Goal: Task Accomplishment & Management: Manage account settings

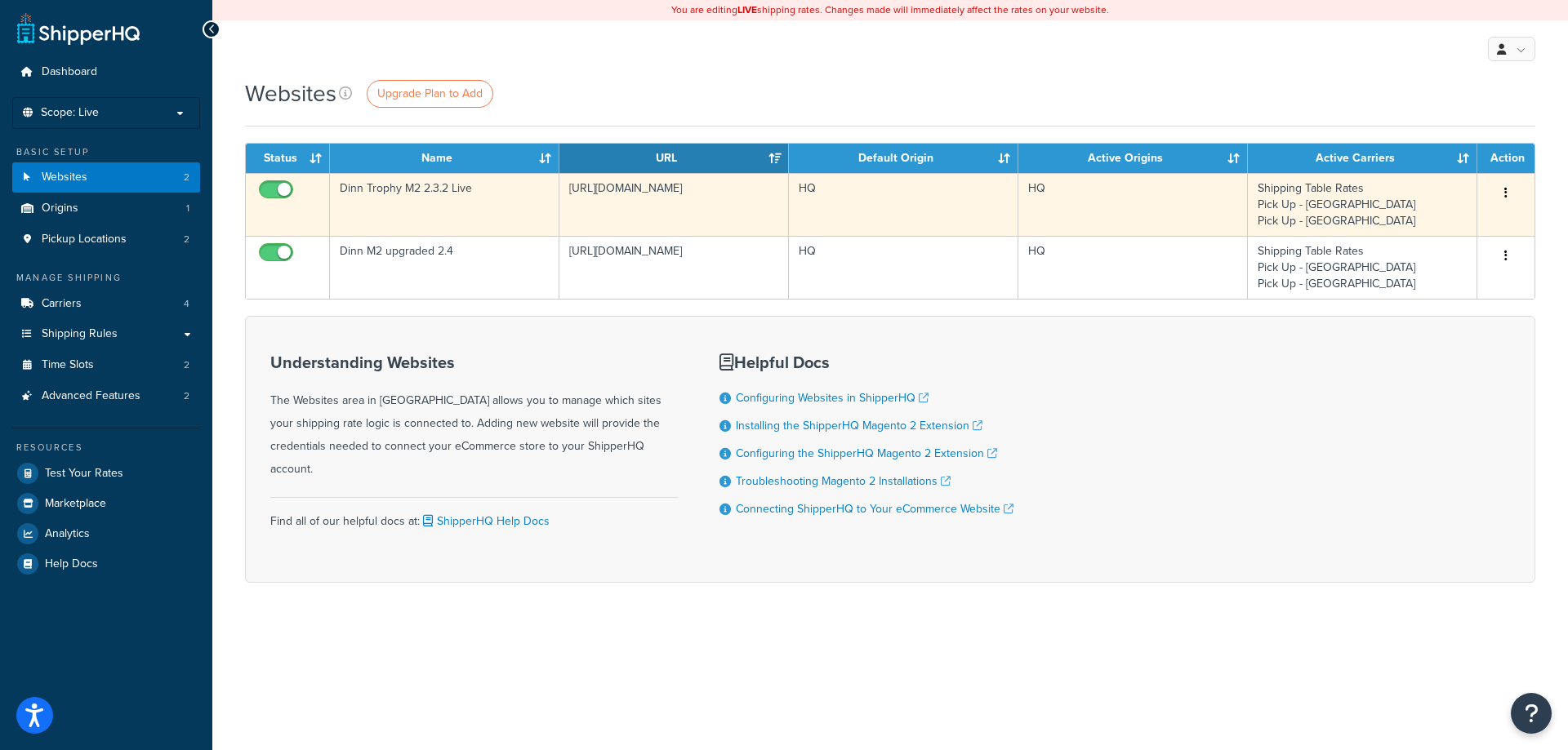
click at [1304, 207] on td "Shipping Table Rates Pick Up - West Springfield Pick Up - New Haven" at bounding box center [1362, 205] width 229 height 63
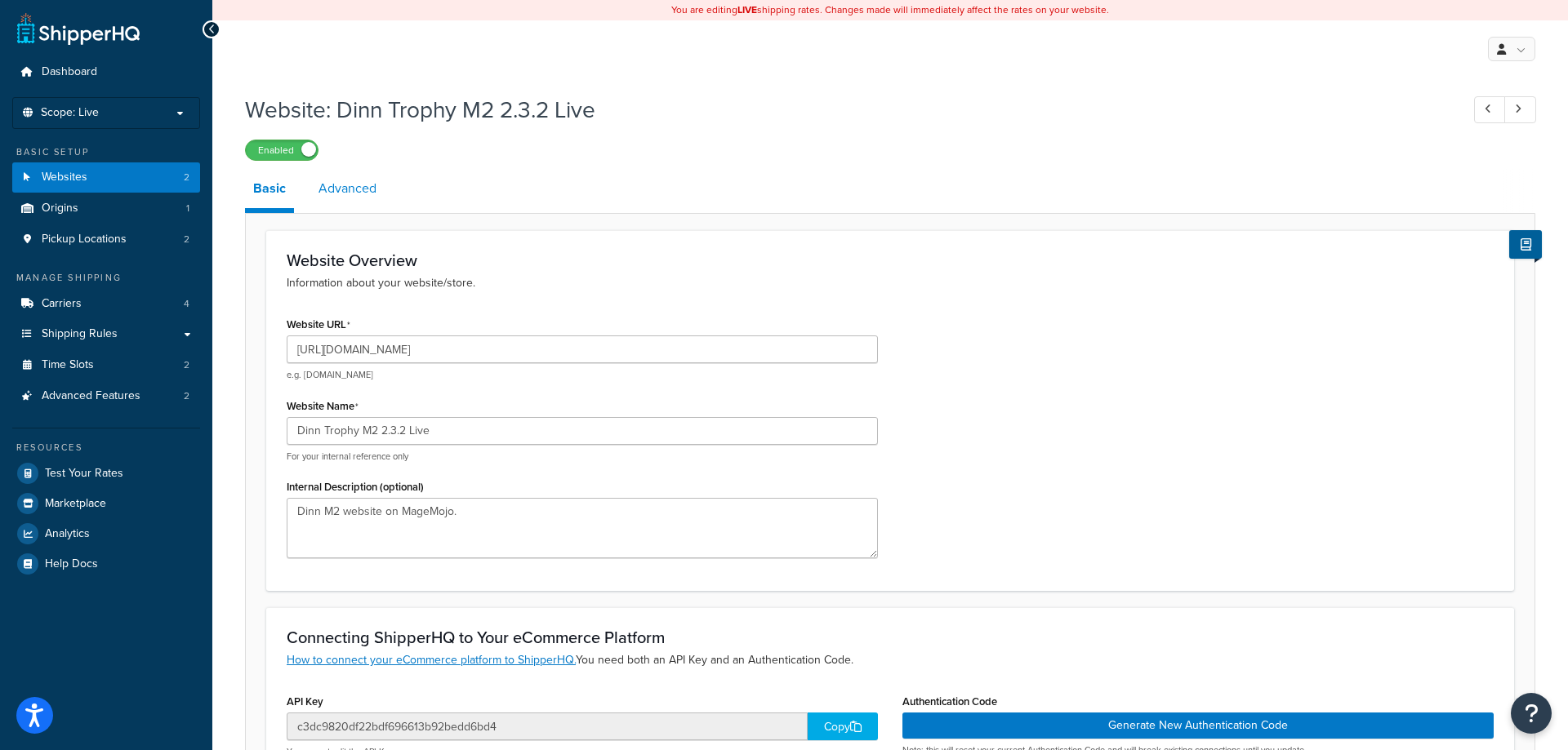
click at [335, 195] on link "Advanced" at bounding box center [348, 188] width 74 height 39
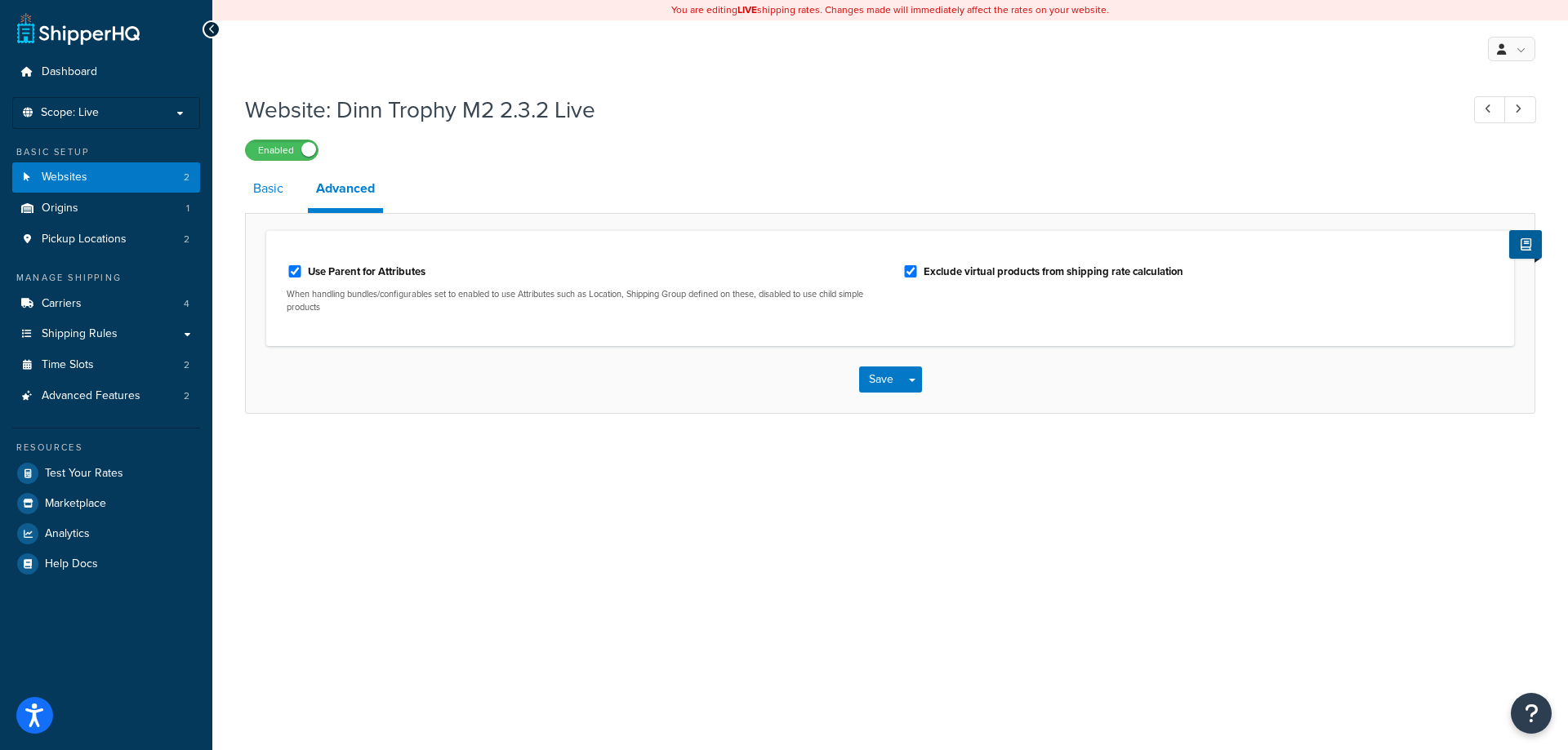
click at [276, 187] on link "Basic" at bounding box center [268, 188] width 47 height 39
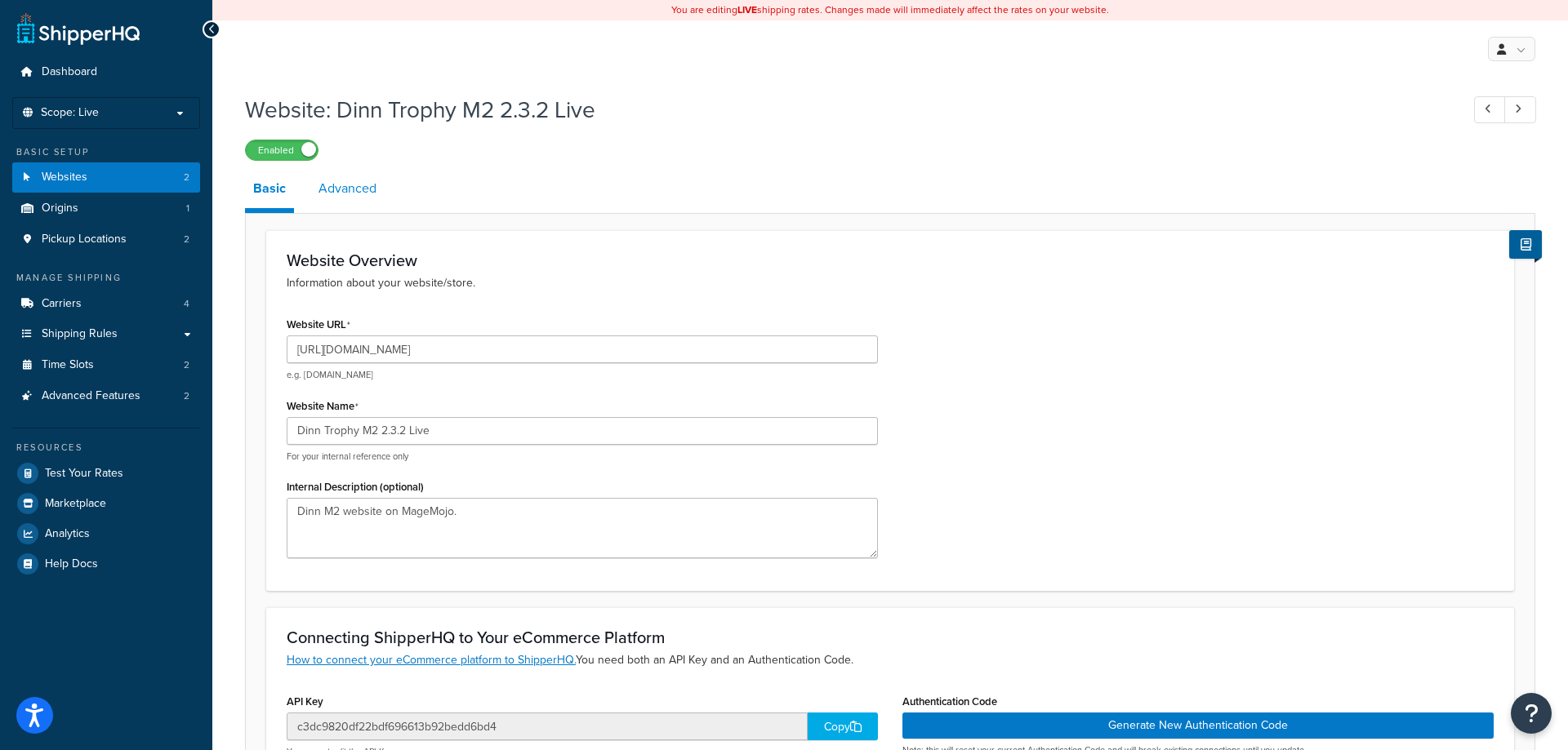
click at [362, 180] on link "Advanced" at bounding box center [348, 188] width 74 height 39
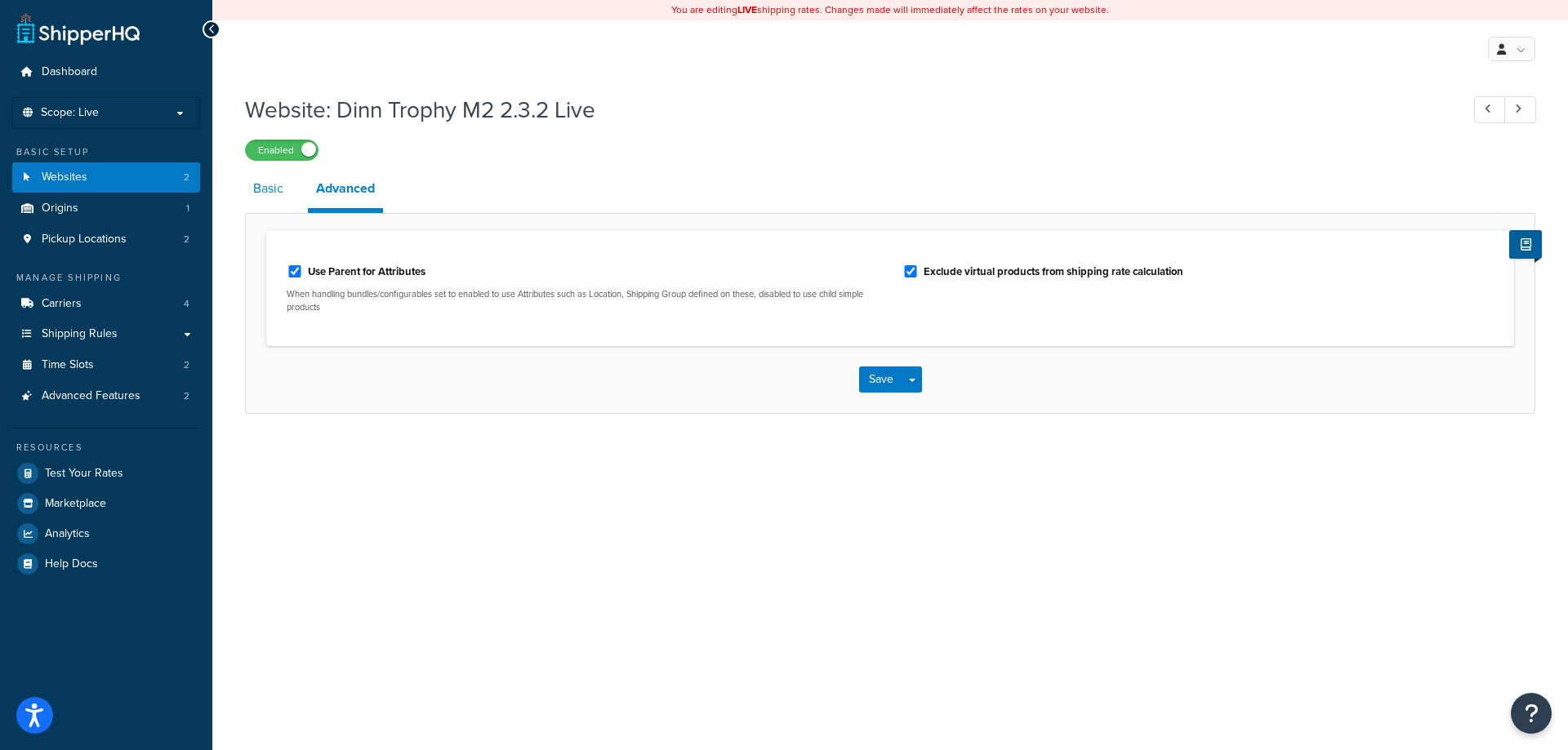
click at [257, 188] on link "Basic" at bounding box center [268, 188] width 47 height 39
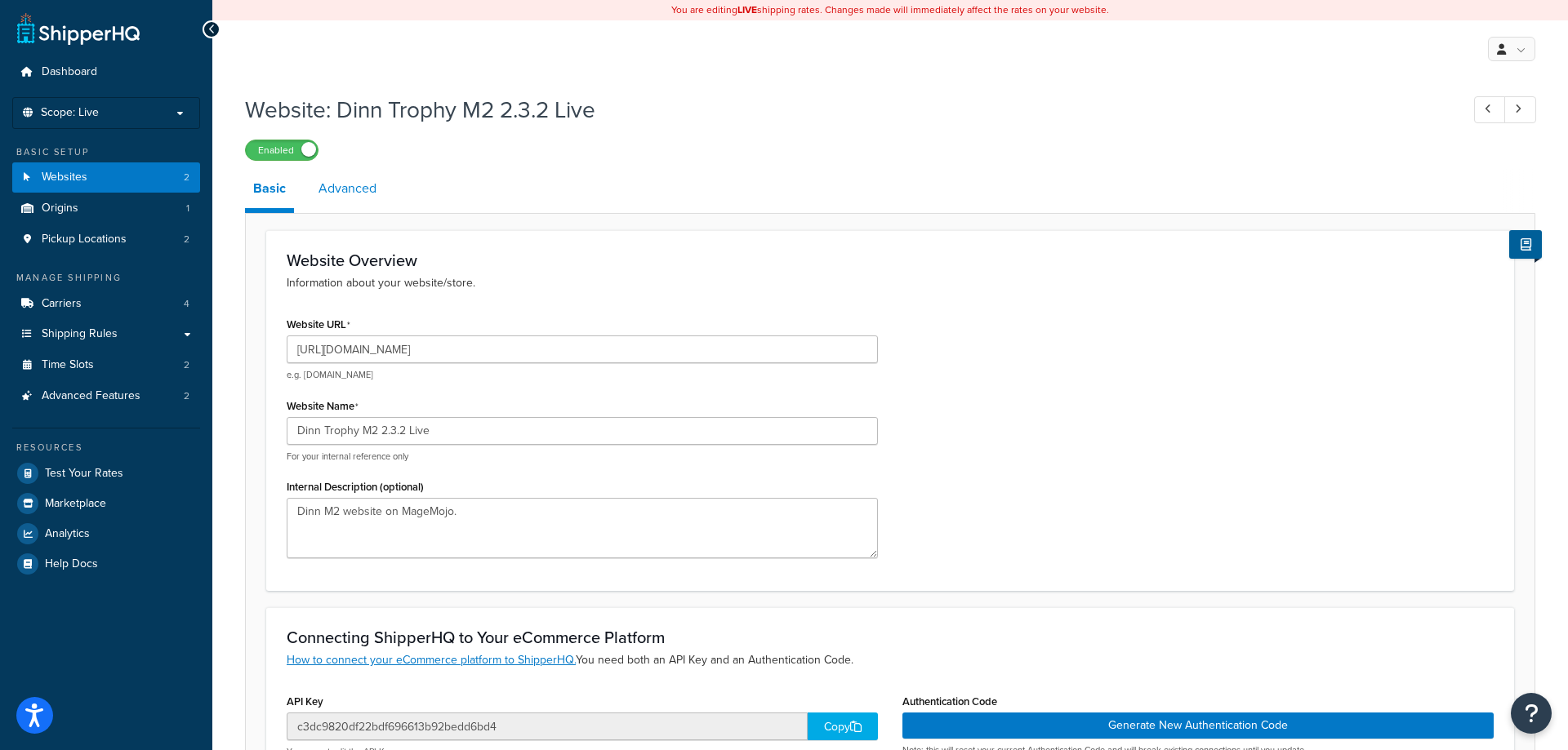
click at [348, 186] on link "Advanced" at bounding box center [348, 188] width 74 height 39
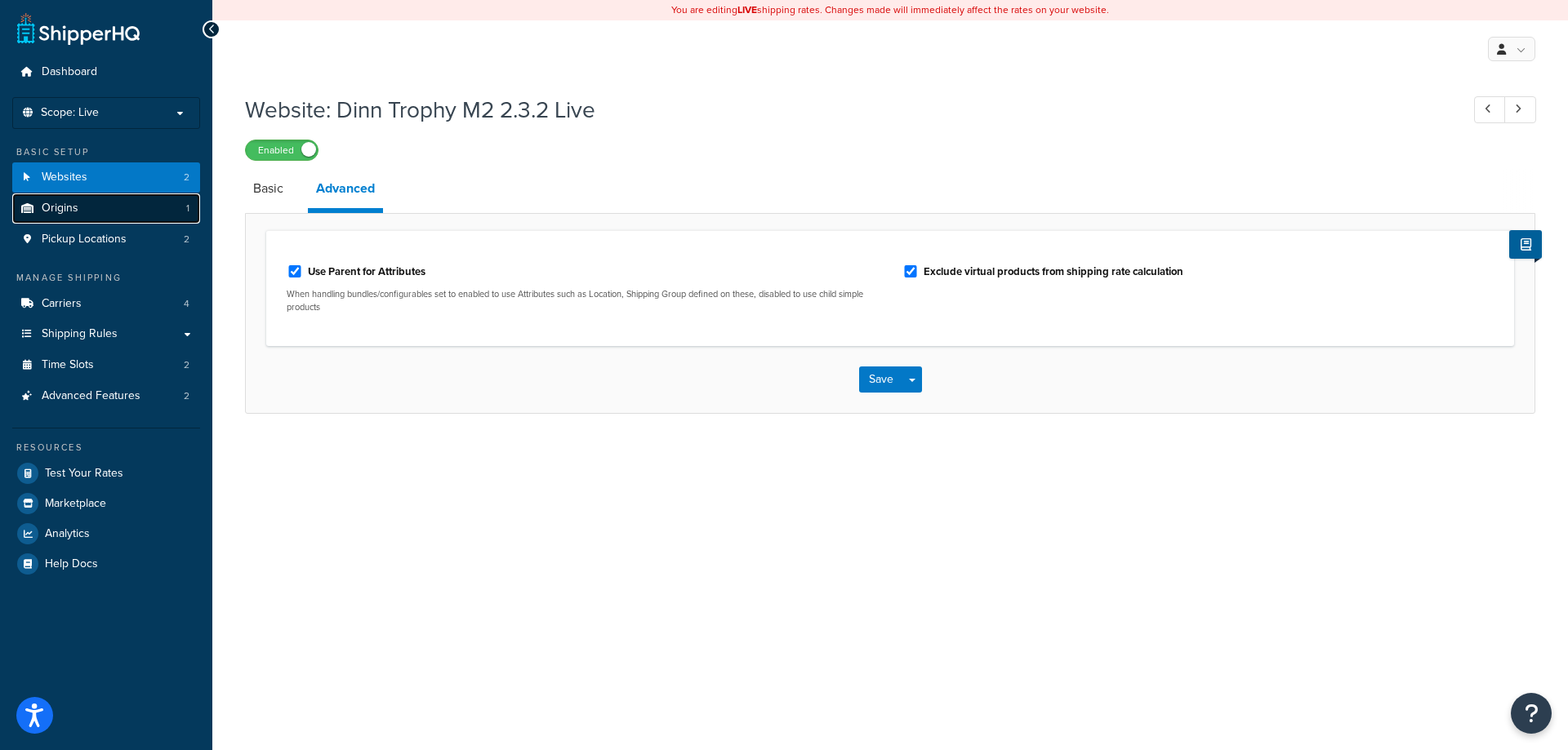
click at [71, 216] on span "Origins" at bounding box center [60, 208] width 37 height 14
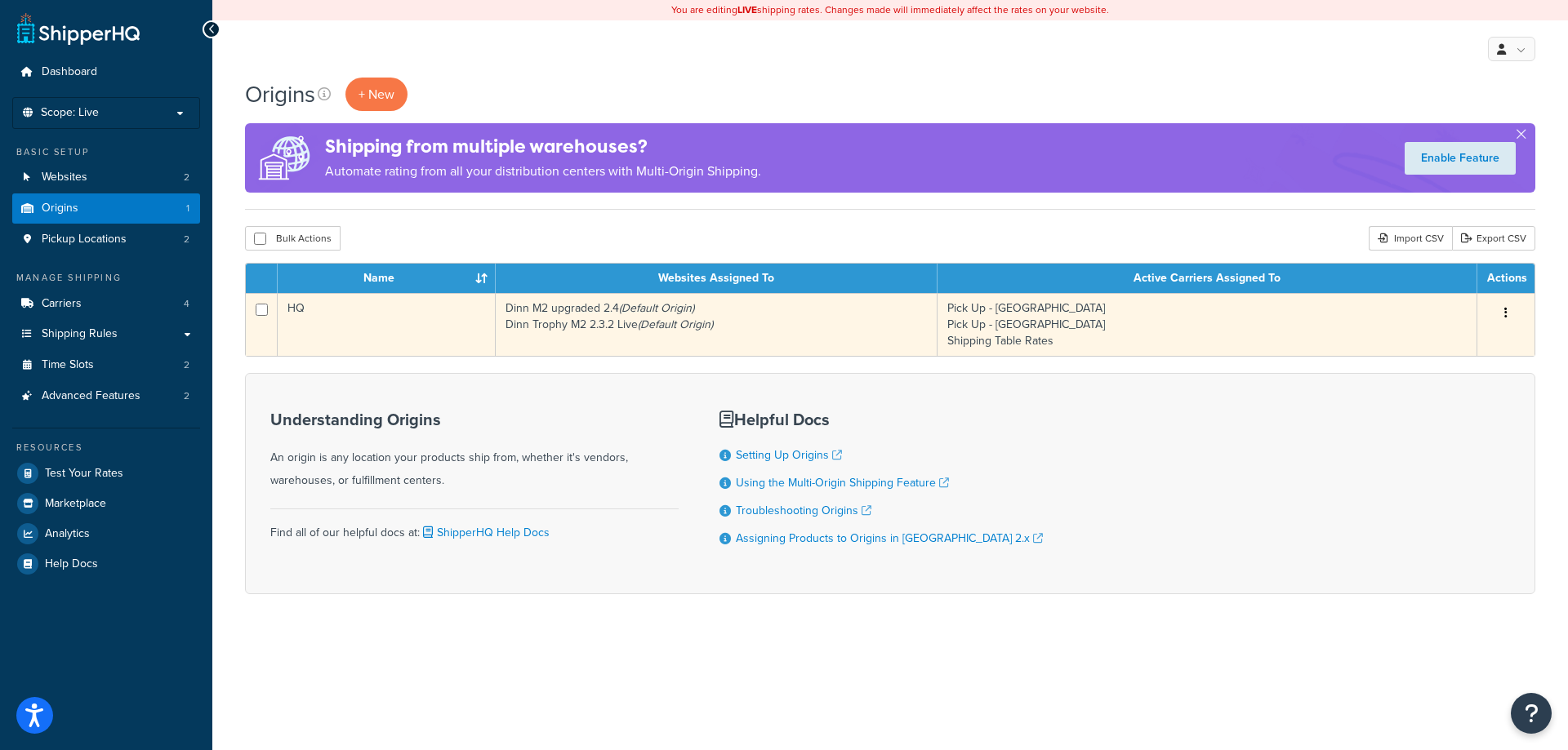
click at [858, 329] on td "Dinn M2 upgraded 2.4 (Default Origin) Dinn Trophy M2 2.3.2 Live (Default Origin)" at bounding box center [716, 325] width 441 height 63
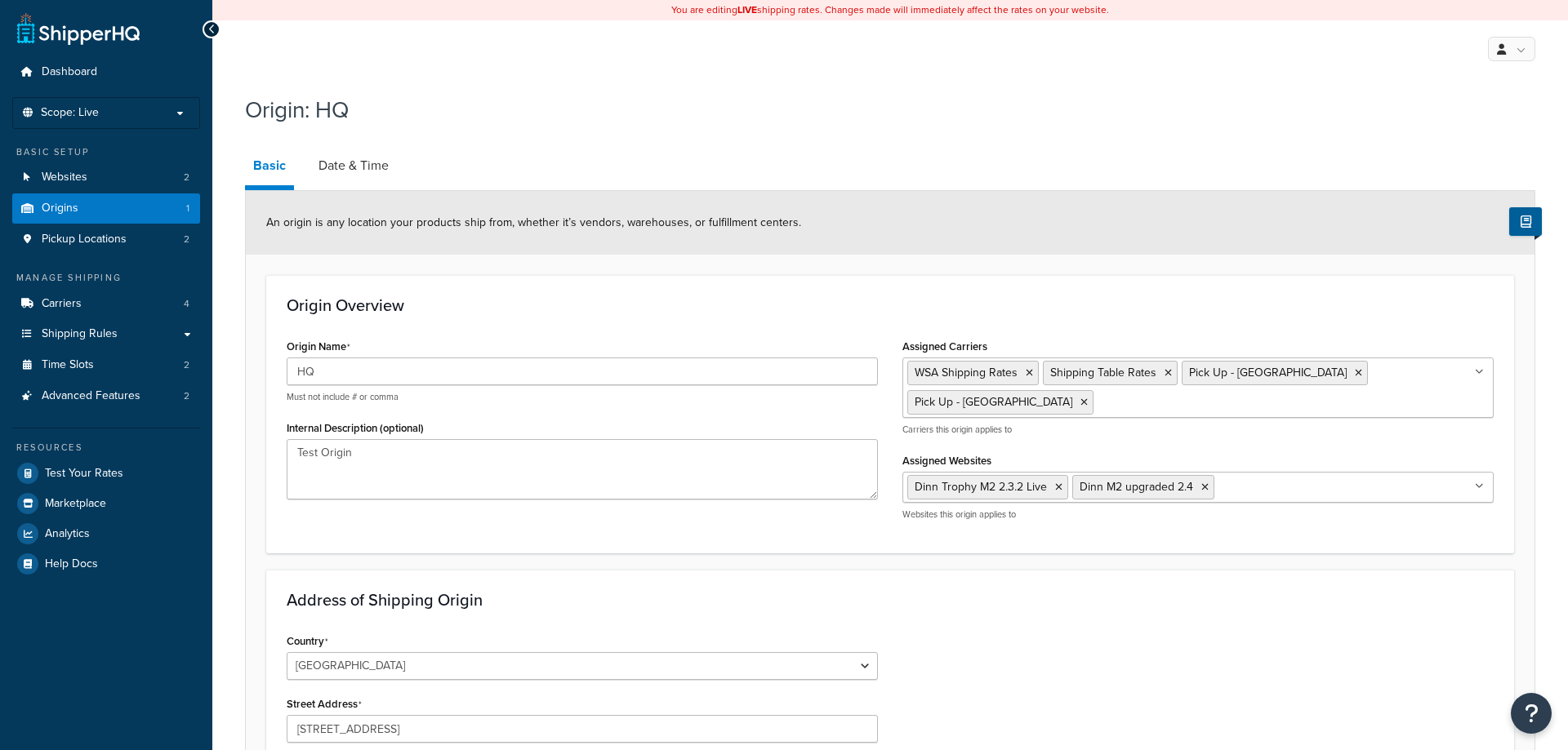
select select "21"
click at [346, 173] on link "Date & Time" at bounding box center [354, 165] width 87 height 39
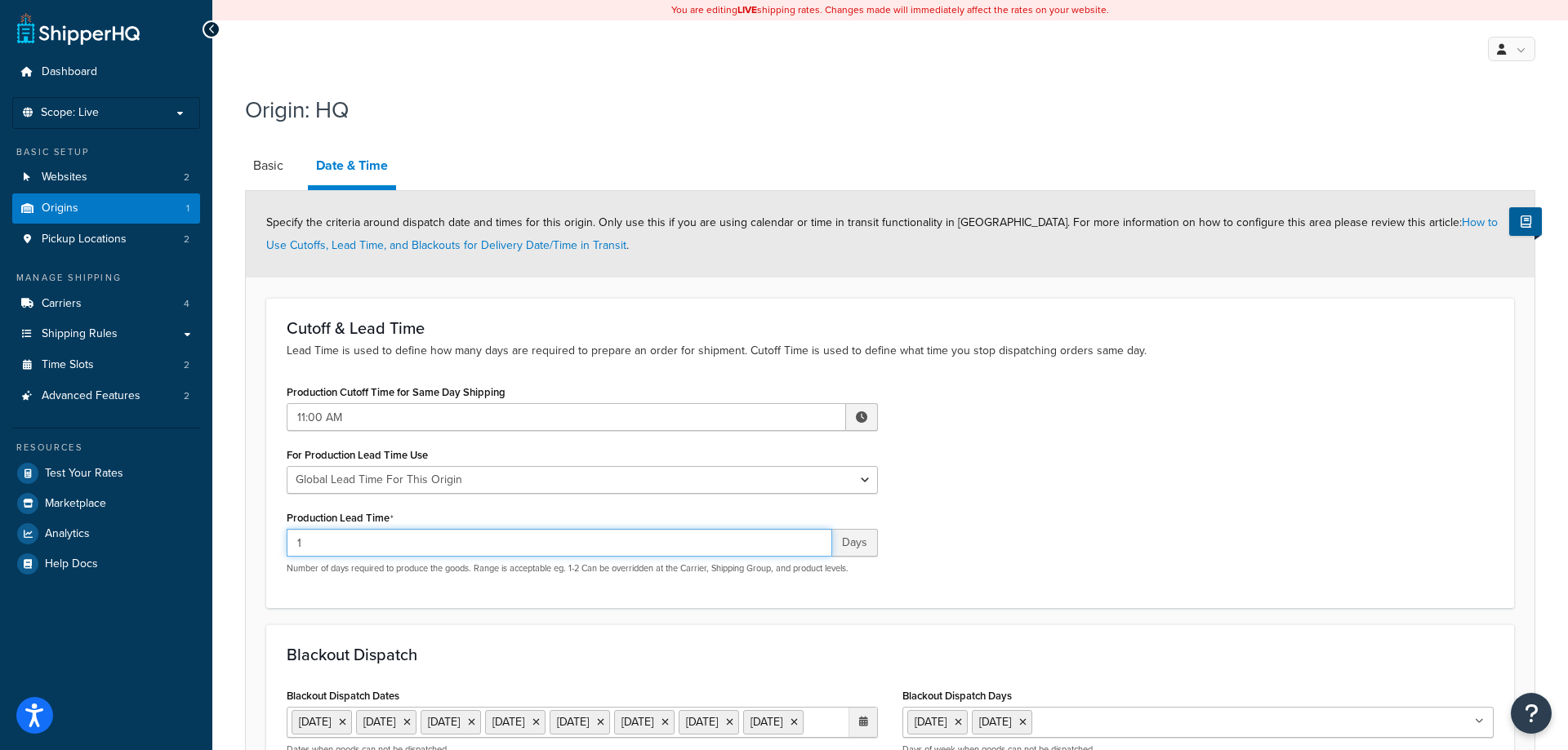
drag, startPoint x: 310, startPoint y: 545, endPoint x: 141, endPoint y: 551, distance: 169.1
click at [287, 551] on input "1" at bounding box center [560, 542] width 545 height 28
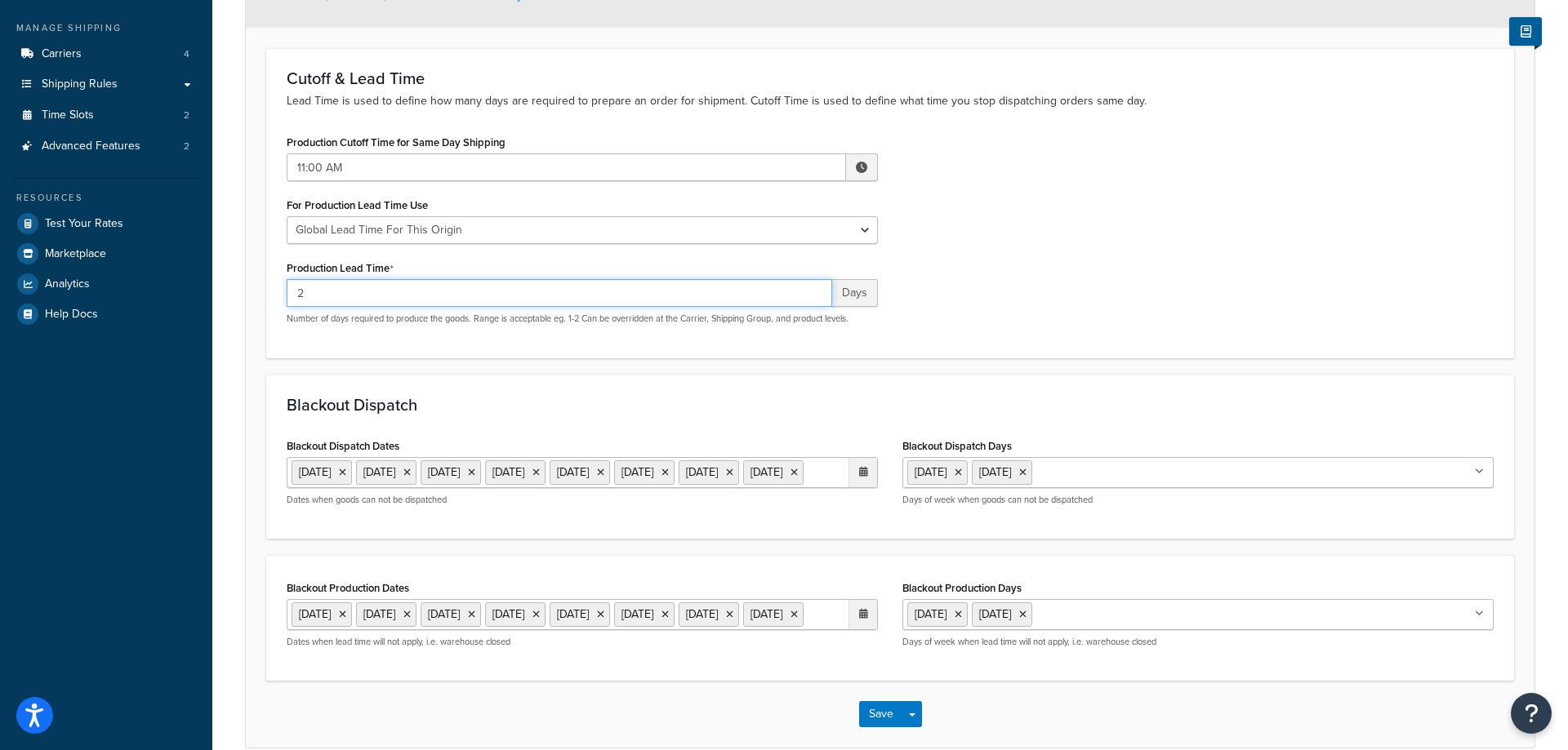
scroll to position [390, 0]
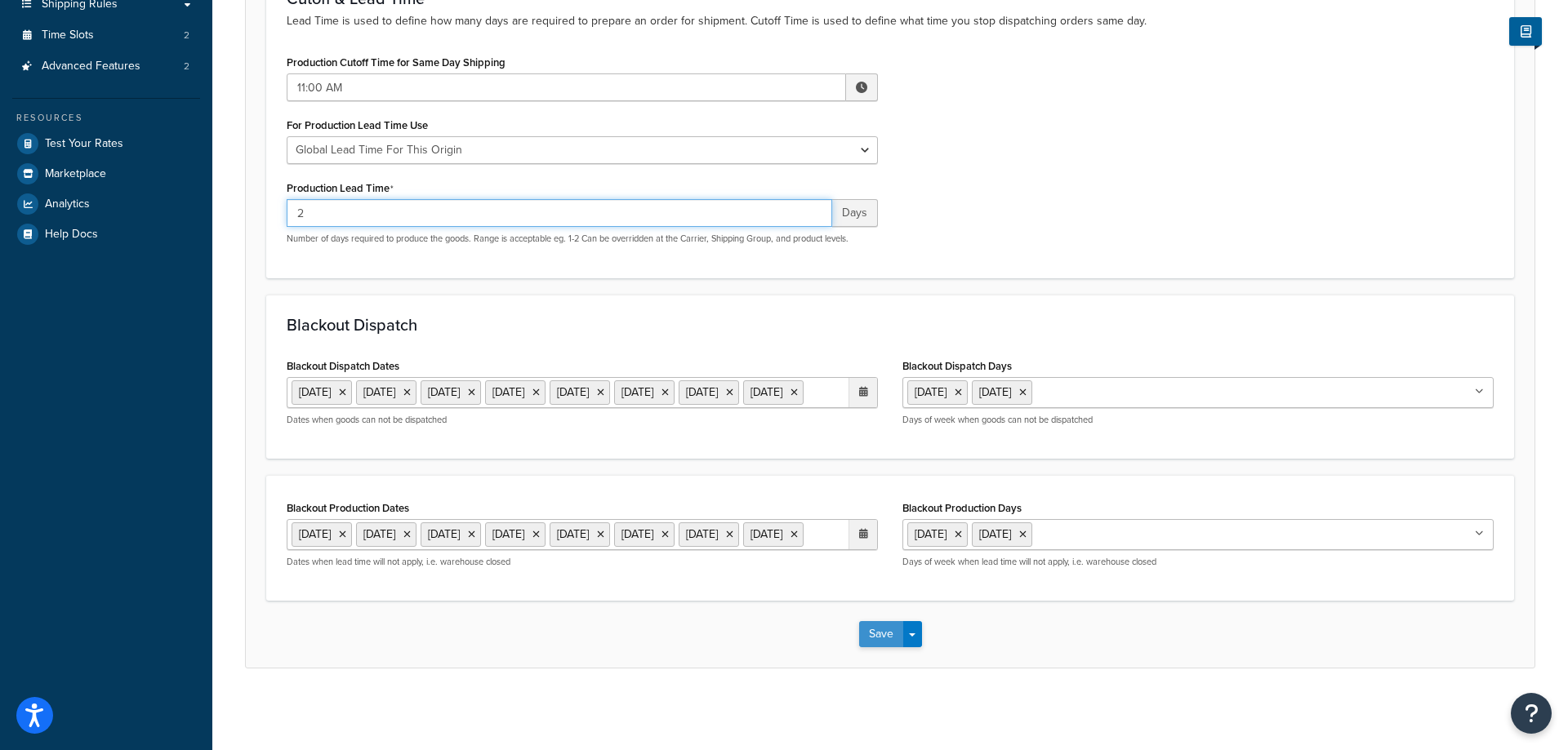
type input "2"
click at [890, 634] on button "Save" at bounding box center [881, 634] width 44 height 26
